Goal: Transaction & Acquisition: Book appointment/travel/reservation

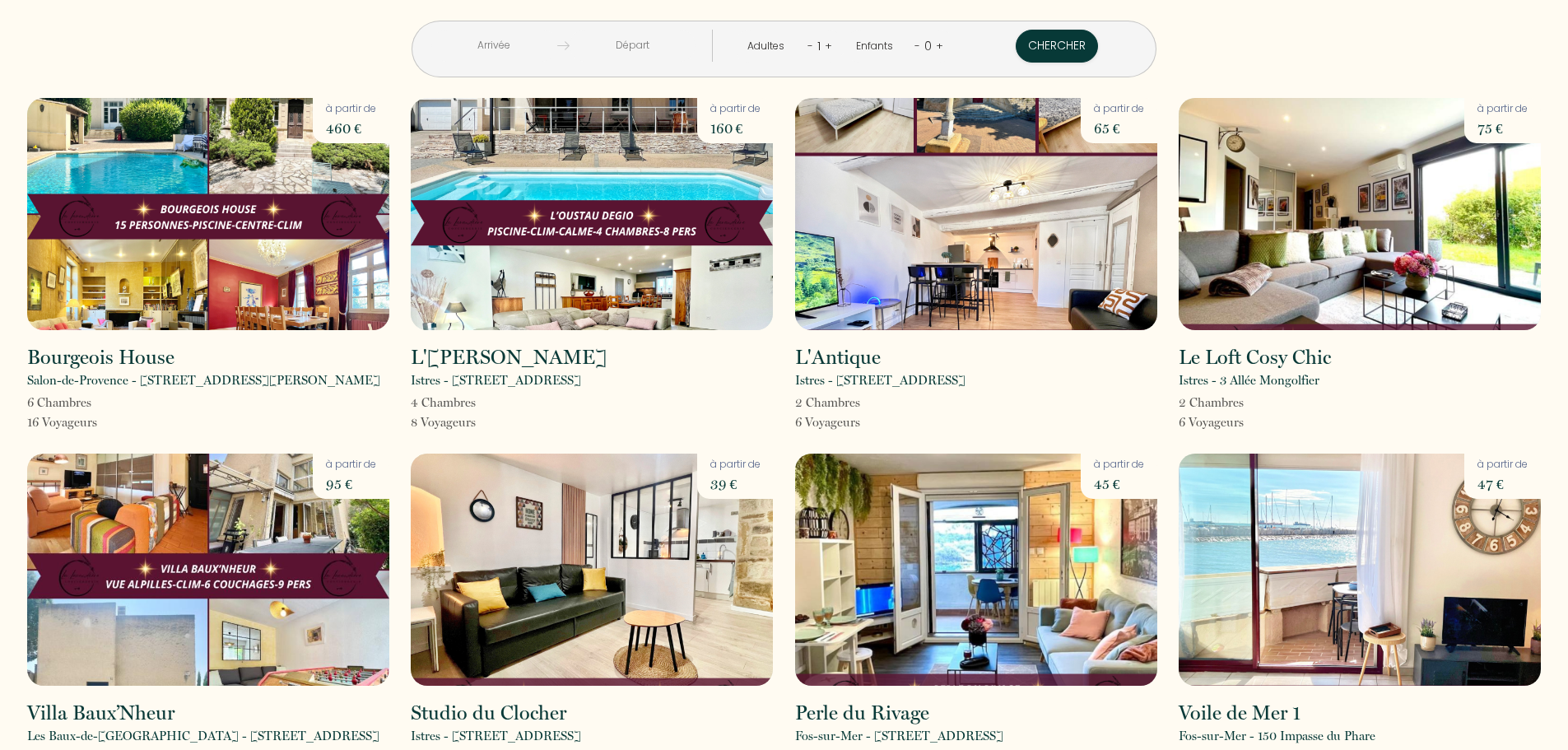
click at [557, 42] on input "text" at bounding box center [494, 45] width 126 height 32
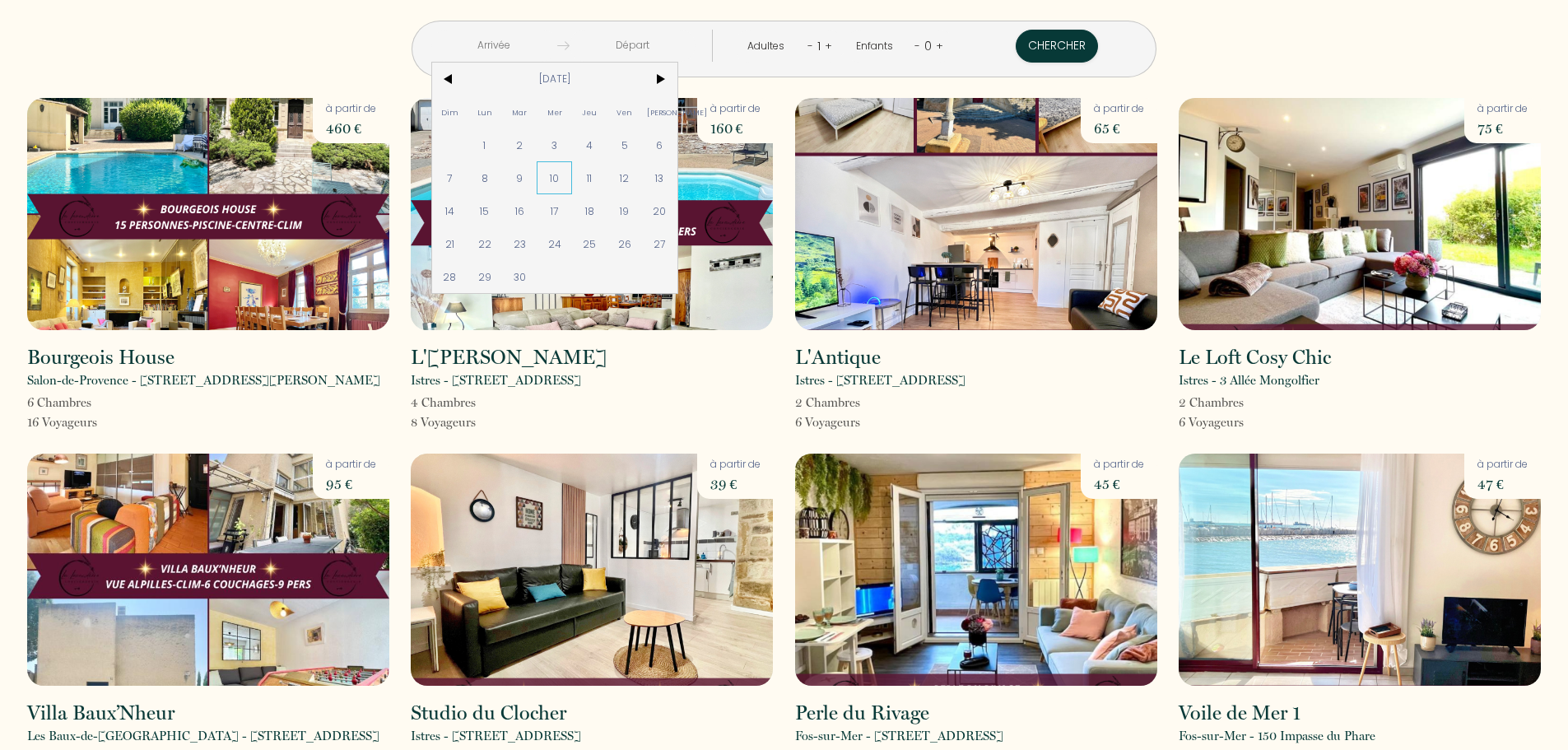
click at [572, 179] on span "10" at bounding box center [554, 178] width 36 height 33
type input "[DATE]"
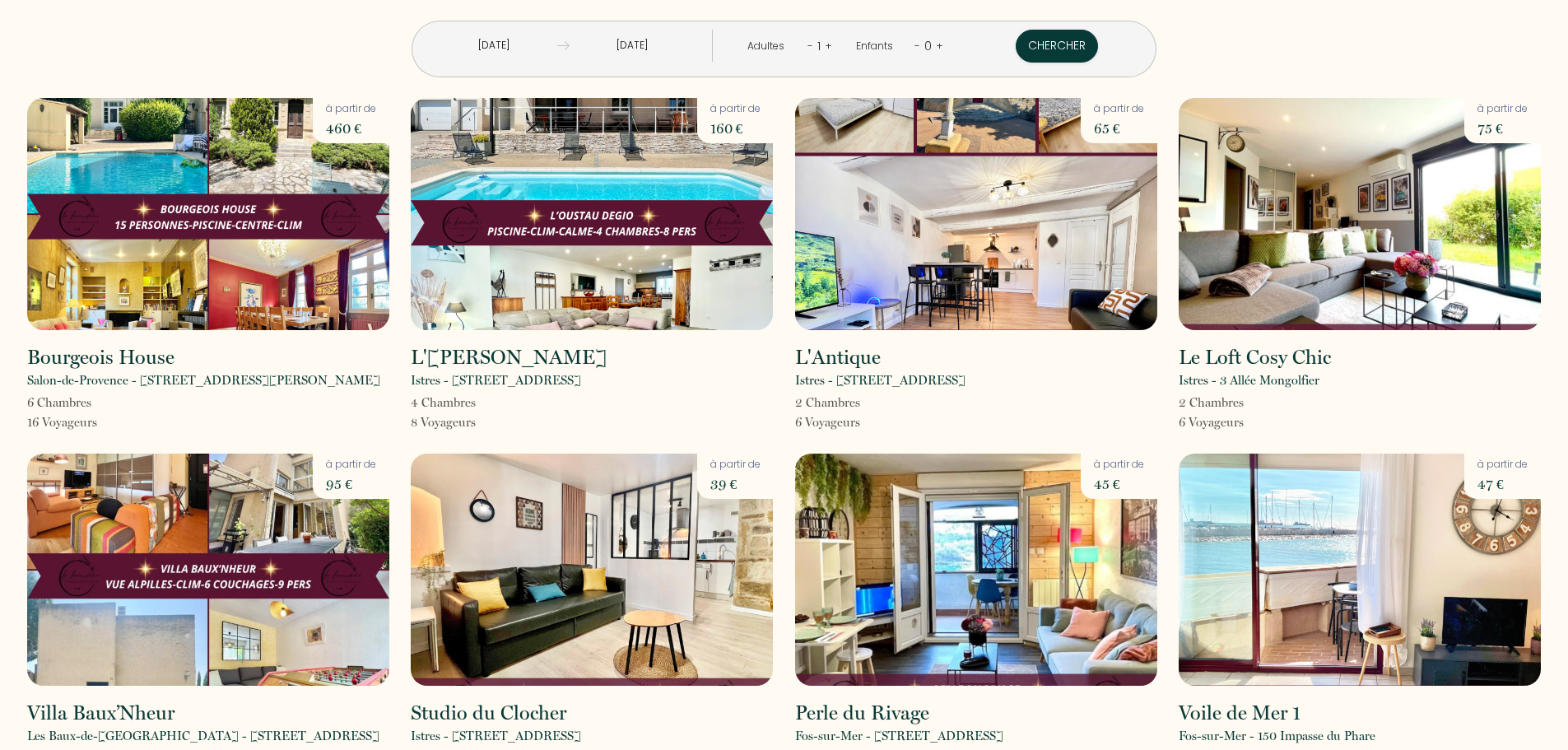
click at [657, 45] on input "Jeu 11 Sep 2025" at bounding box center [633, 45] width 126 height 32
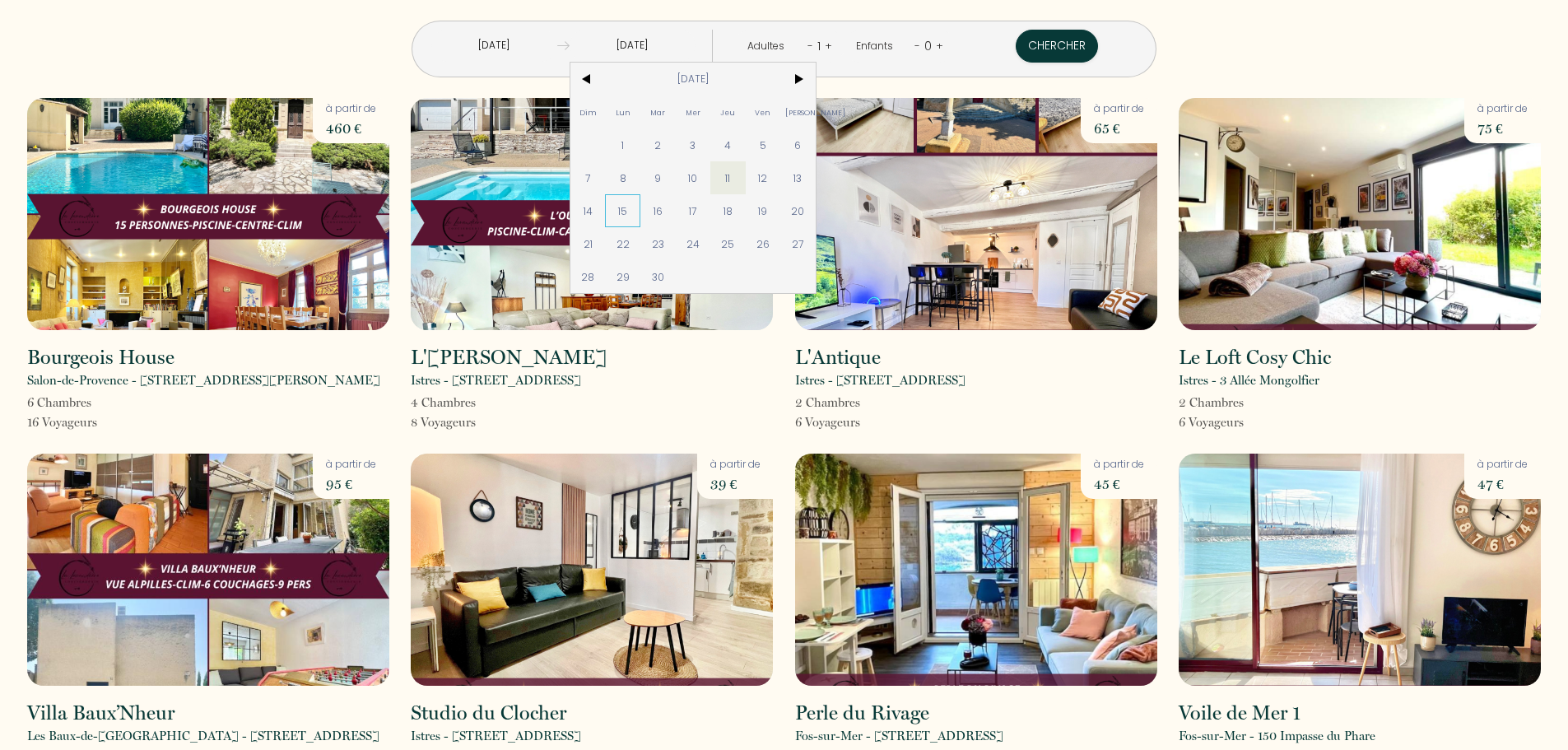
click at [640, 213] on span "15" at bounding box center [622, 211] width 36 height 33
type input "[DATE]"
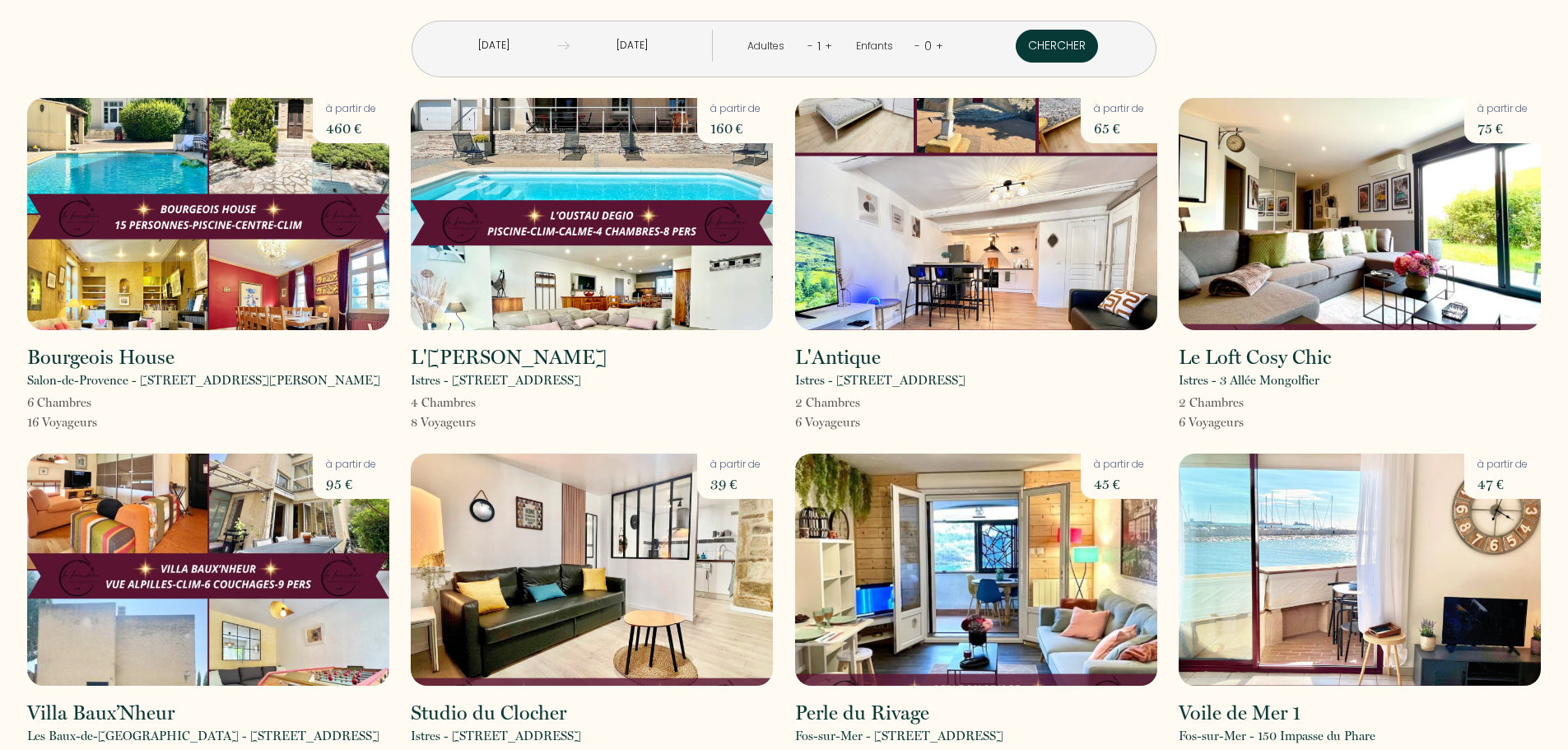
click at [1016, 52] on button "Chercher" at bounding box center [1056, 46] width 82 height 33
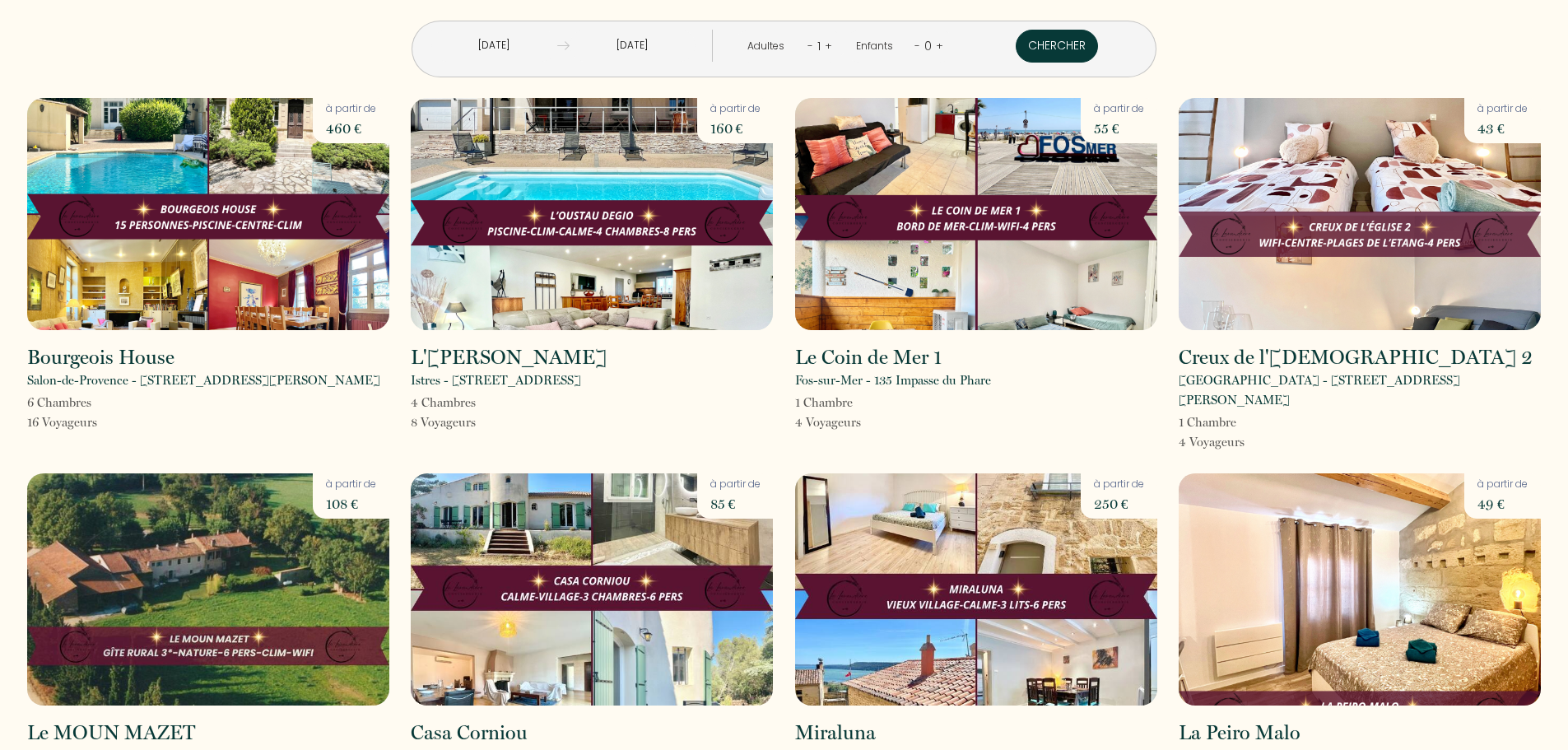
click at [1016, 40] on button "Chercher" at bounding box center [1056, 46] width 82 height 33
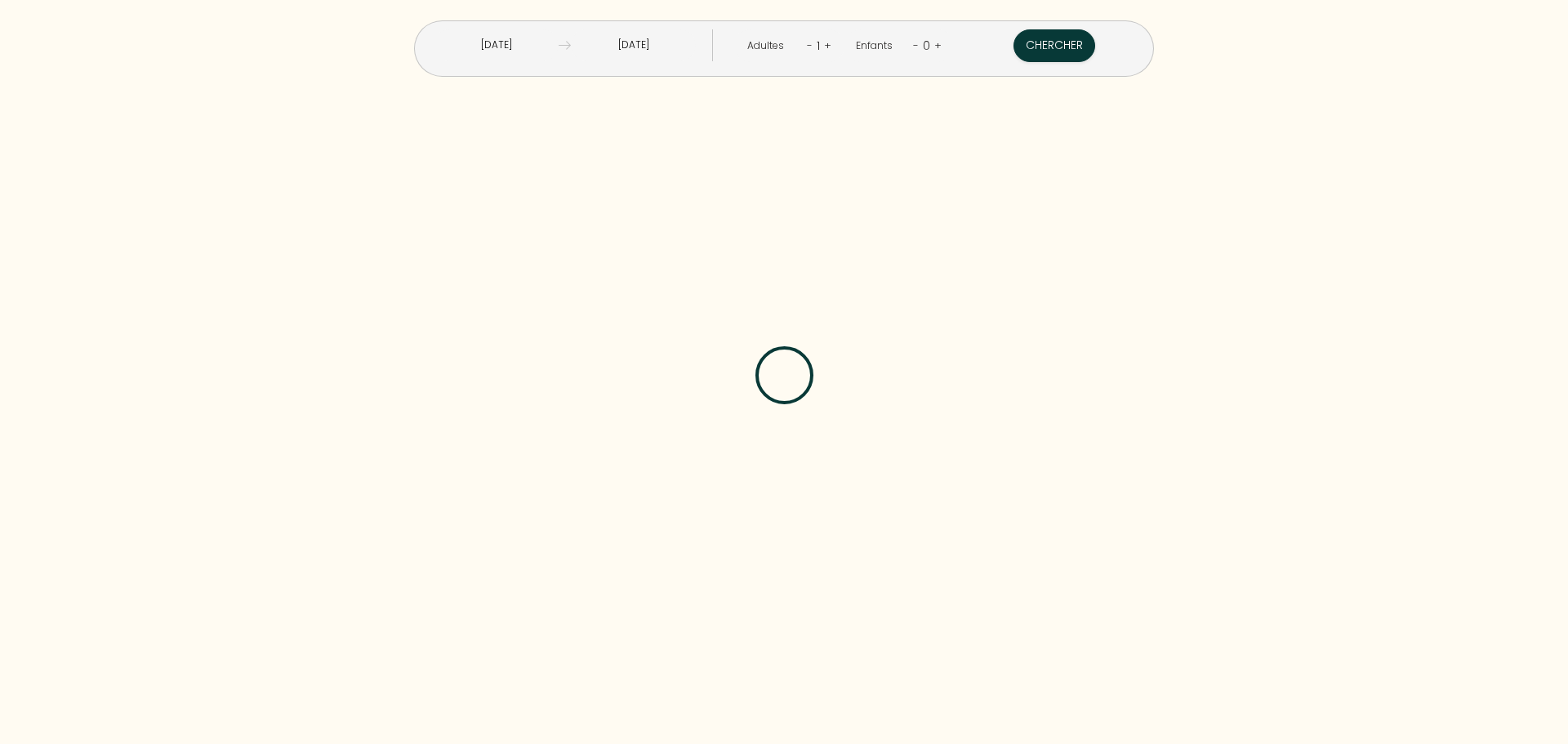
click at [627, 43] on input "[DATE]" at bounding box center [633, 45] width 125 height 32
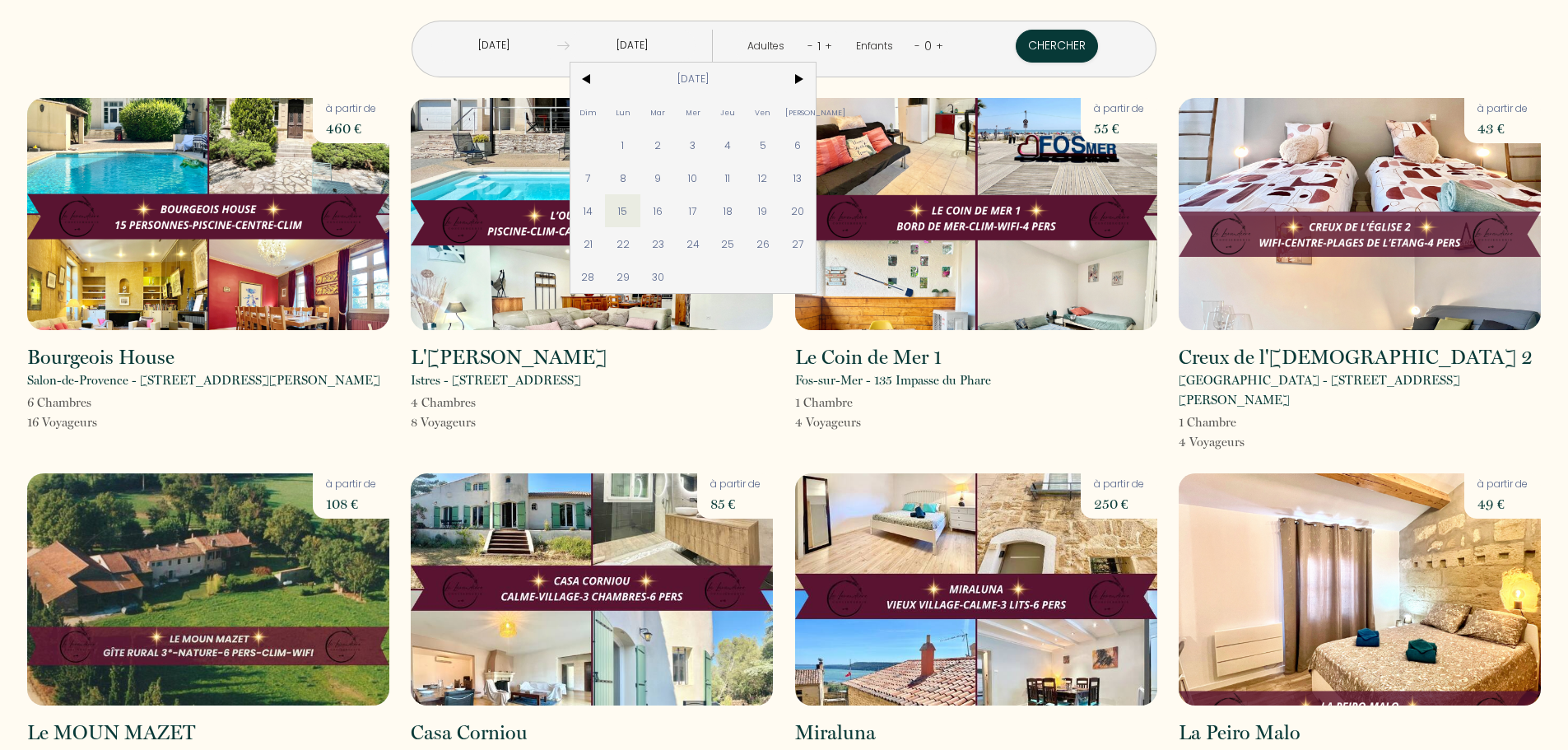
click at [365, 51] on div "Mer 10 Sep 2025 < Sep 2025 > Dim Lun Mar Mer Jeu Ven Sam 1 2 3 4 5 6 7 8 9 10 1…" at bounding box center [784, 39] width 1535 height 77
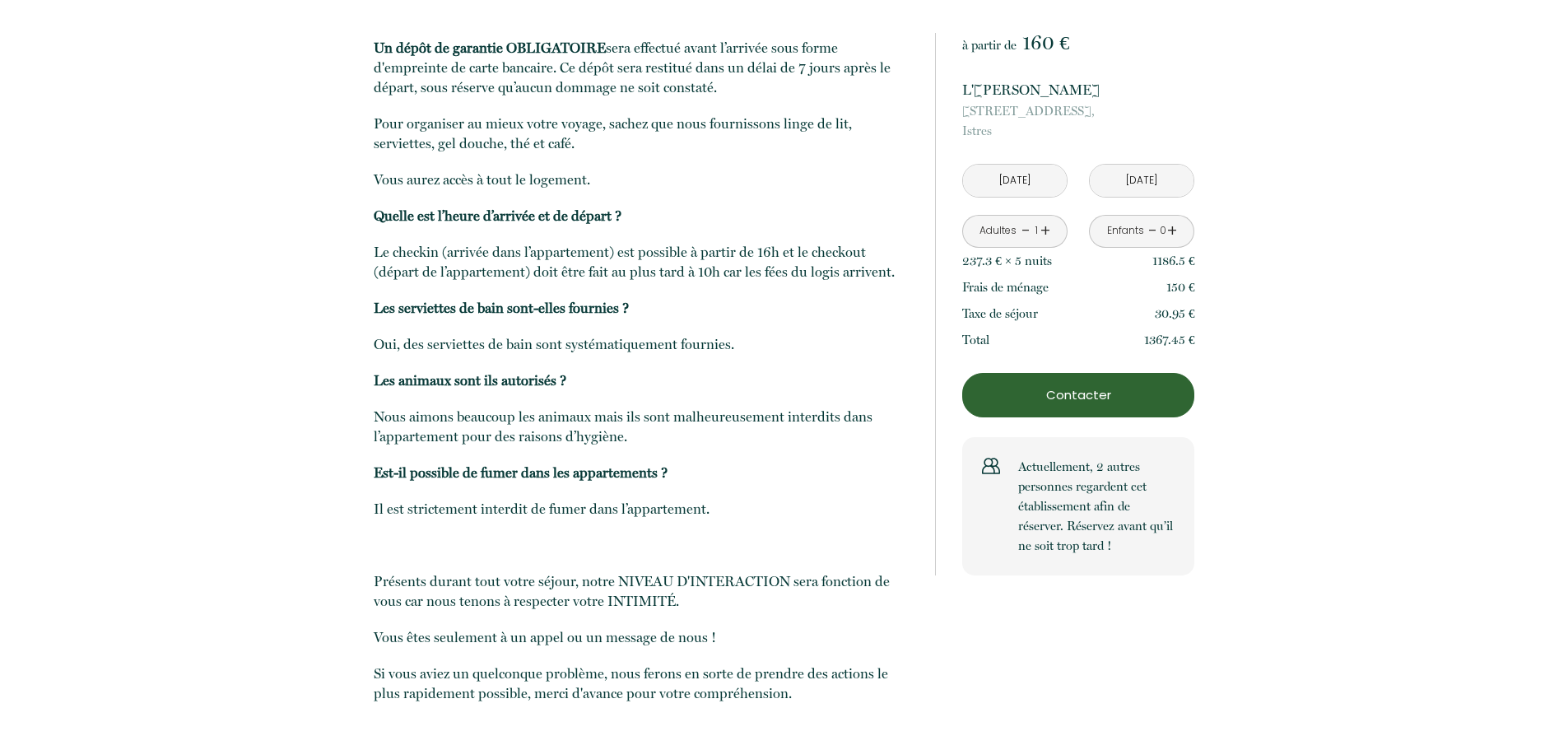
scroll to position [3319, 0]
